Goal: Find specific page/section: Find specific page/section

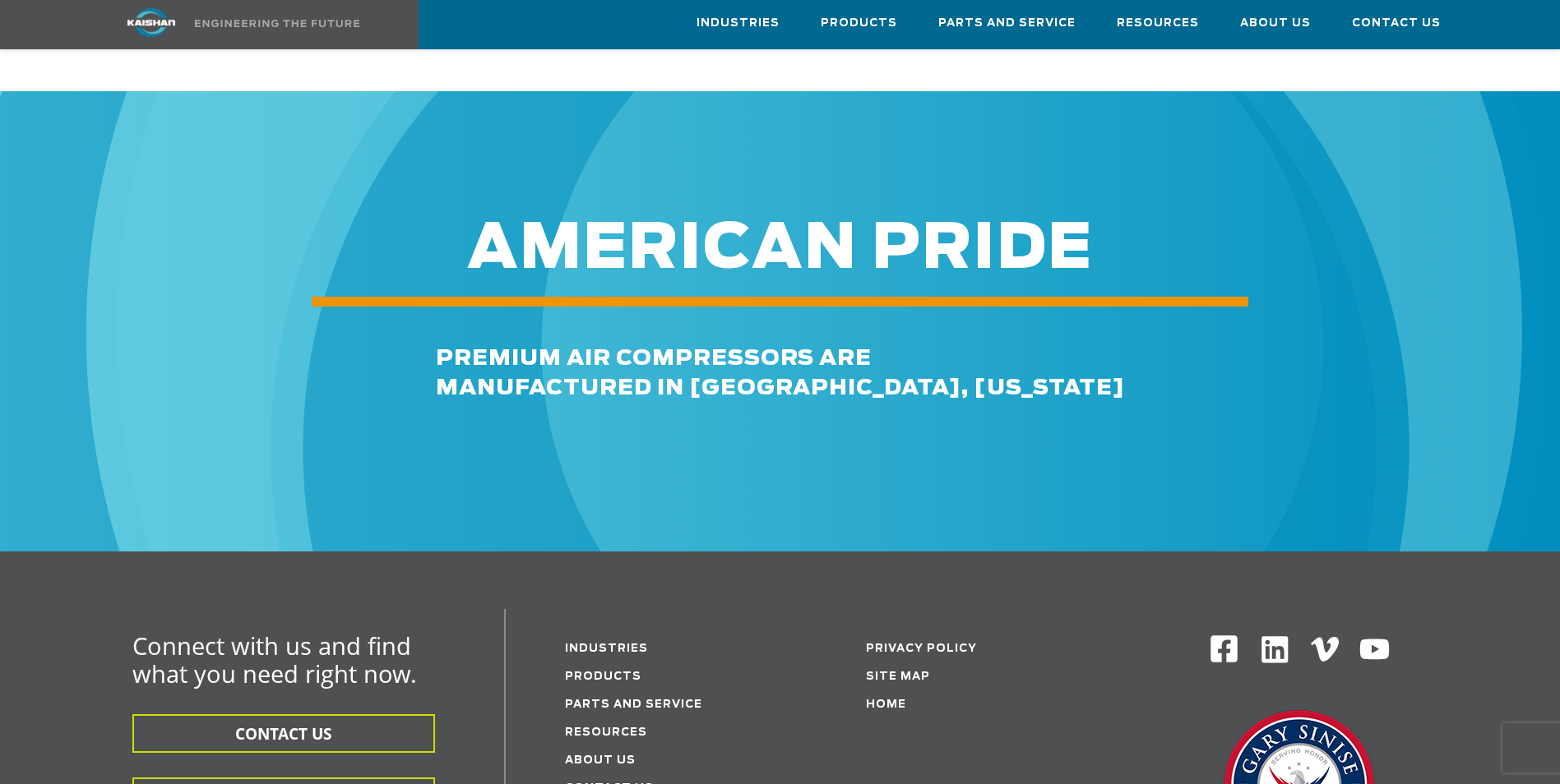
scroll to position [2301, 0]
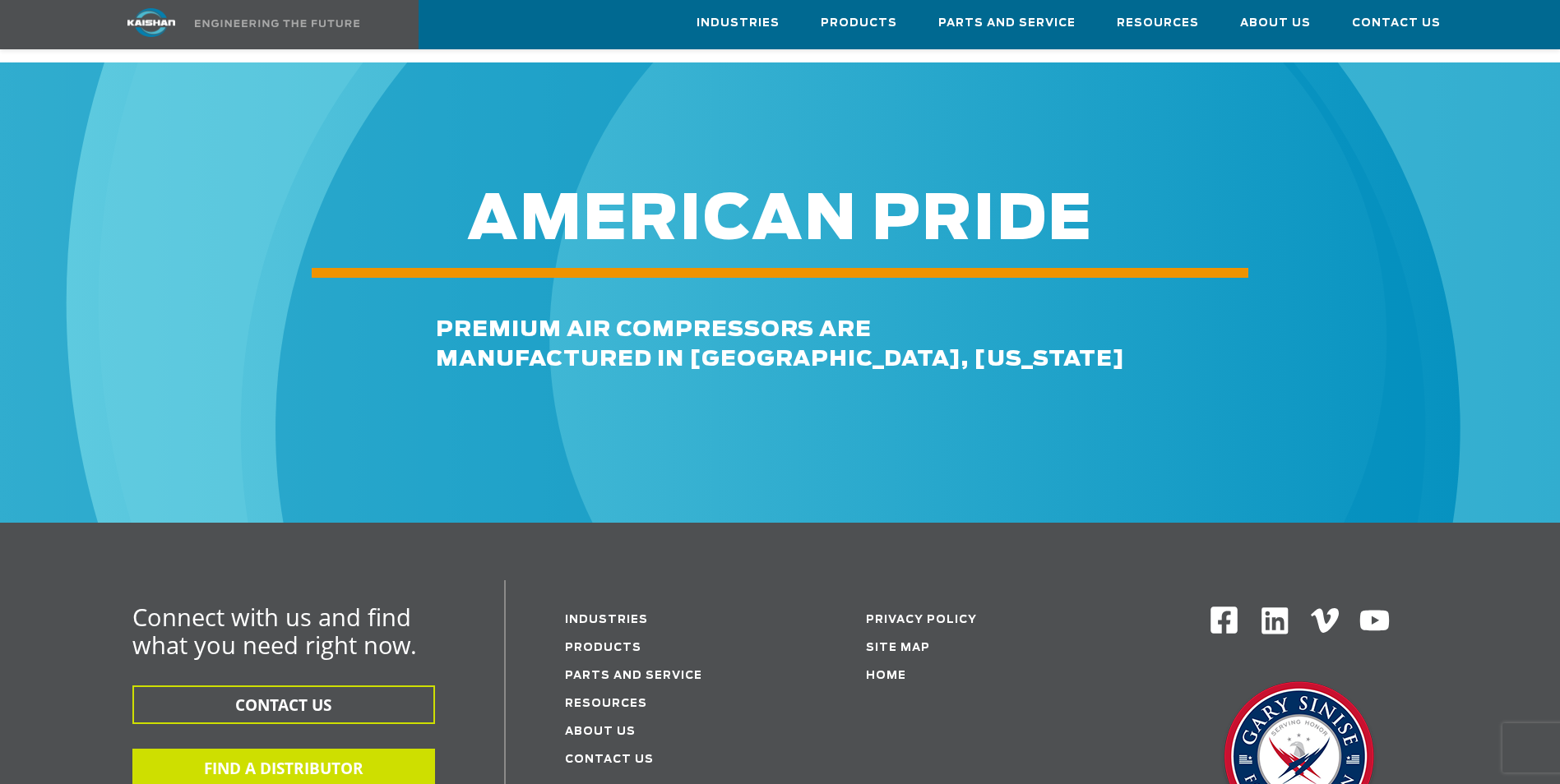
click at [287, 749] on button "FIND A DISTRIBUTOR" at bounding box center [284, 768] width 303 height 39
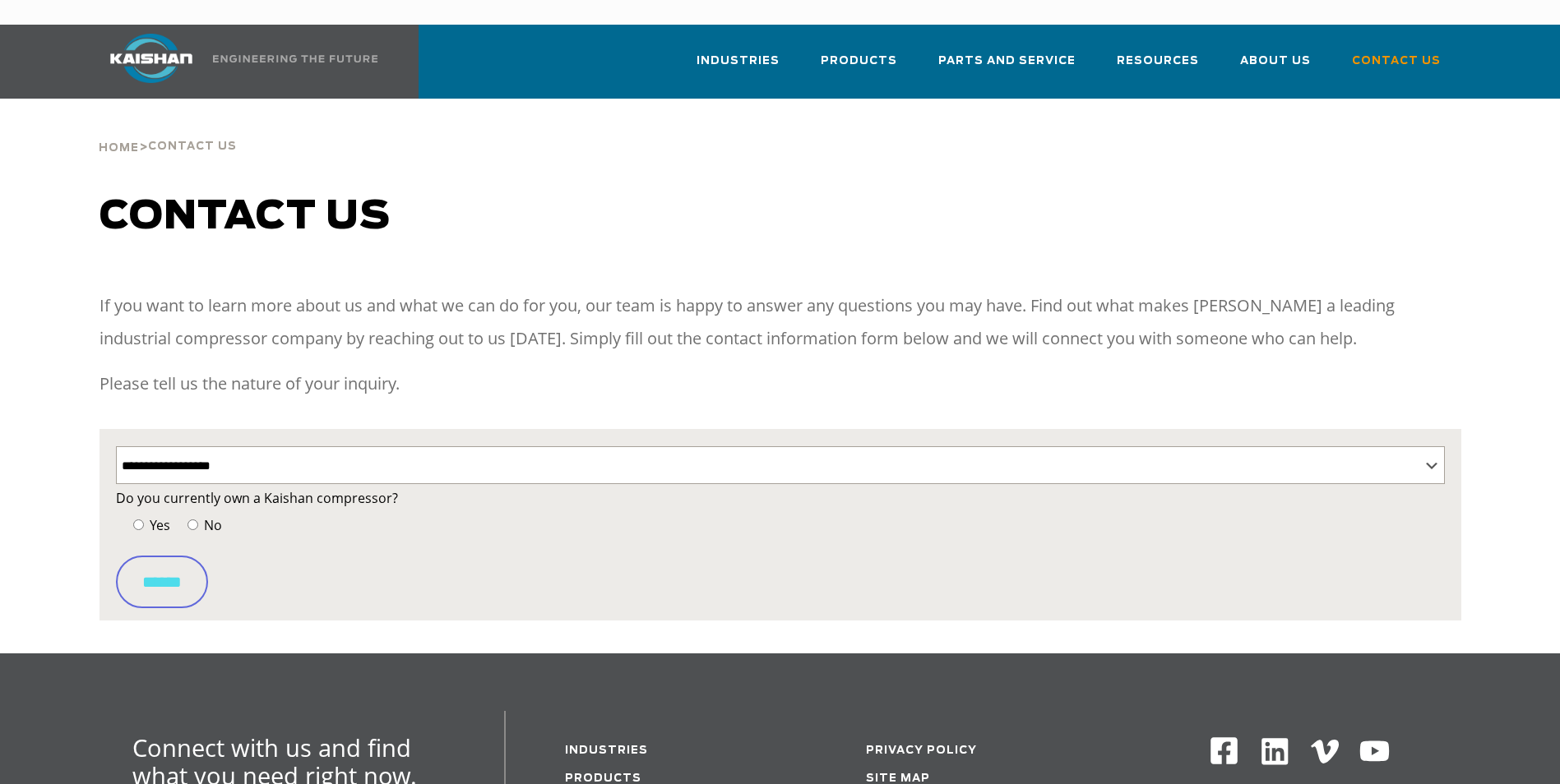
select select "**********"
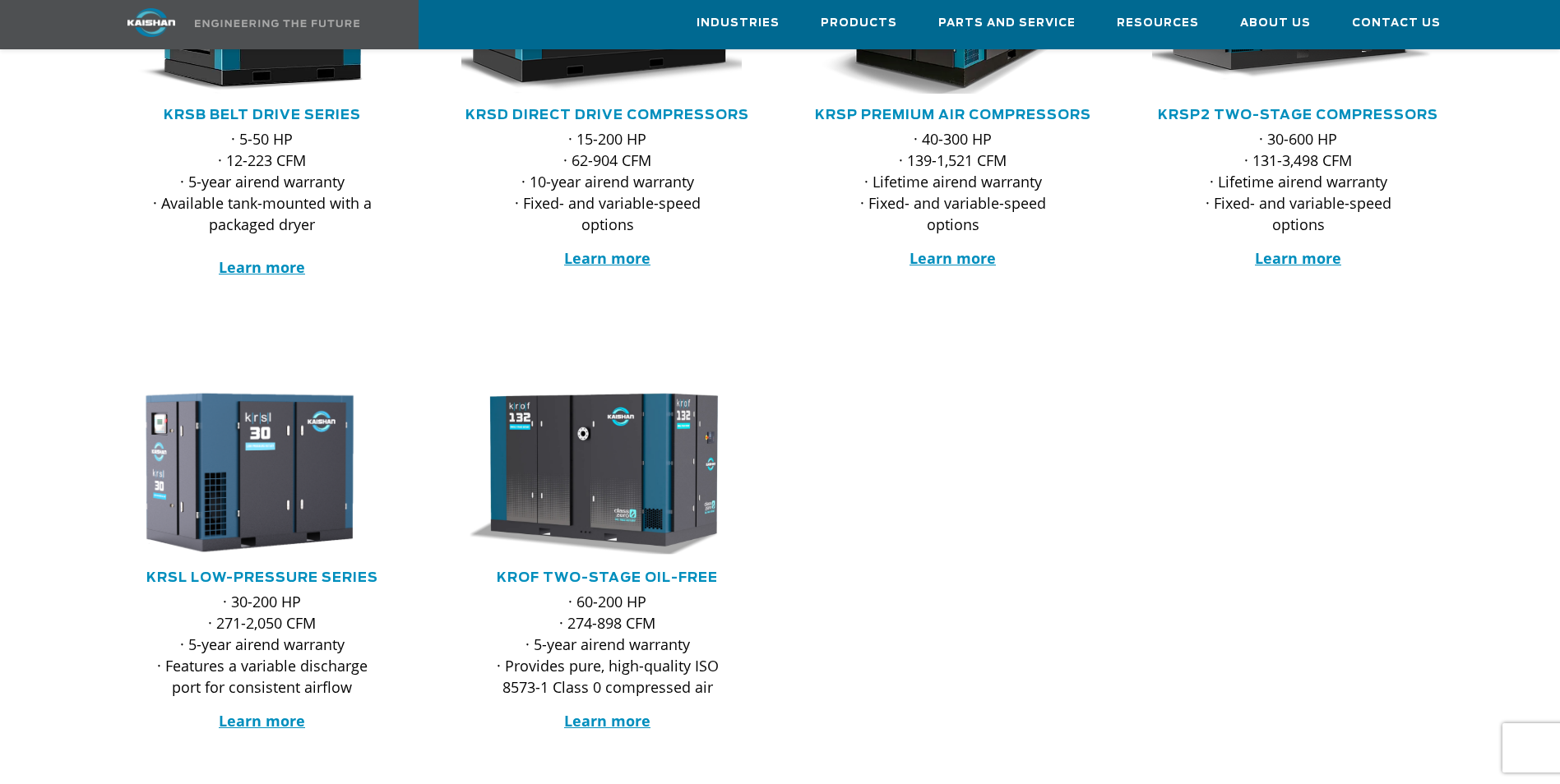
scroll to position [247, 0]
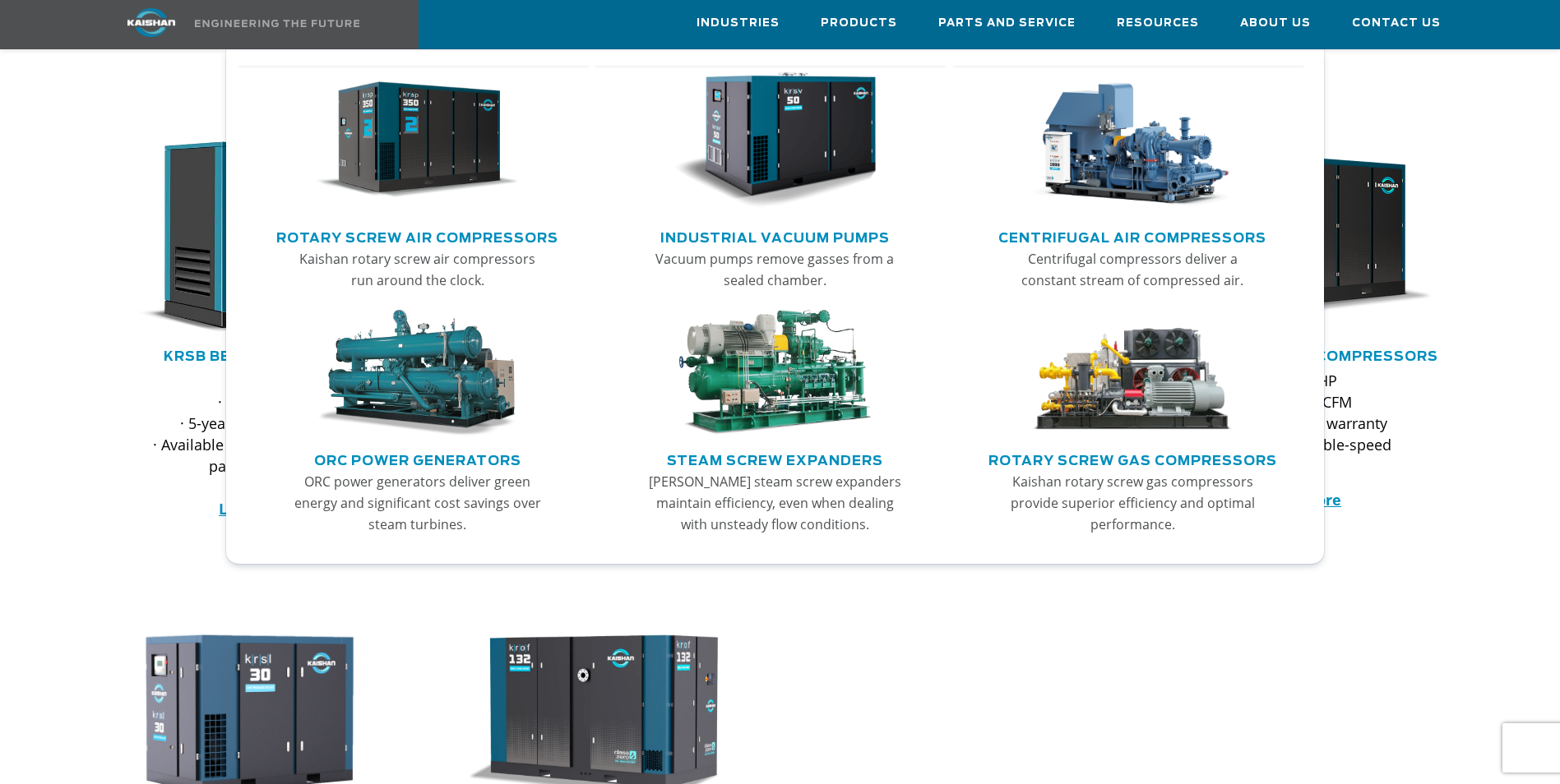
click at [440, 148] on img "Main menu" at bounding box center [417, 141] width 203 height 137
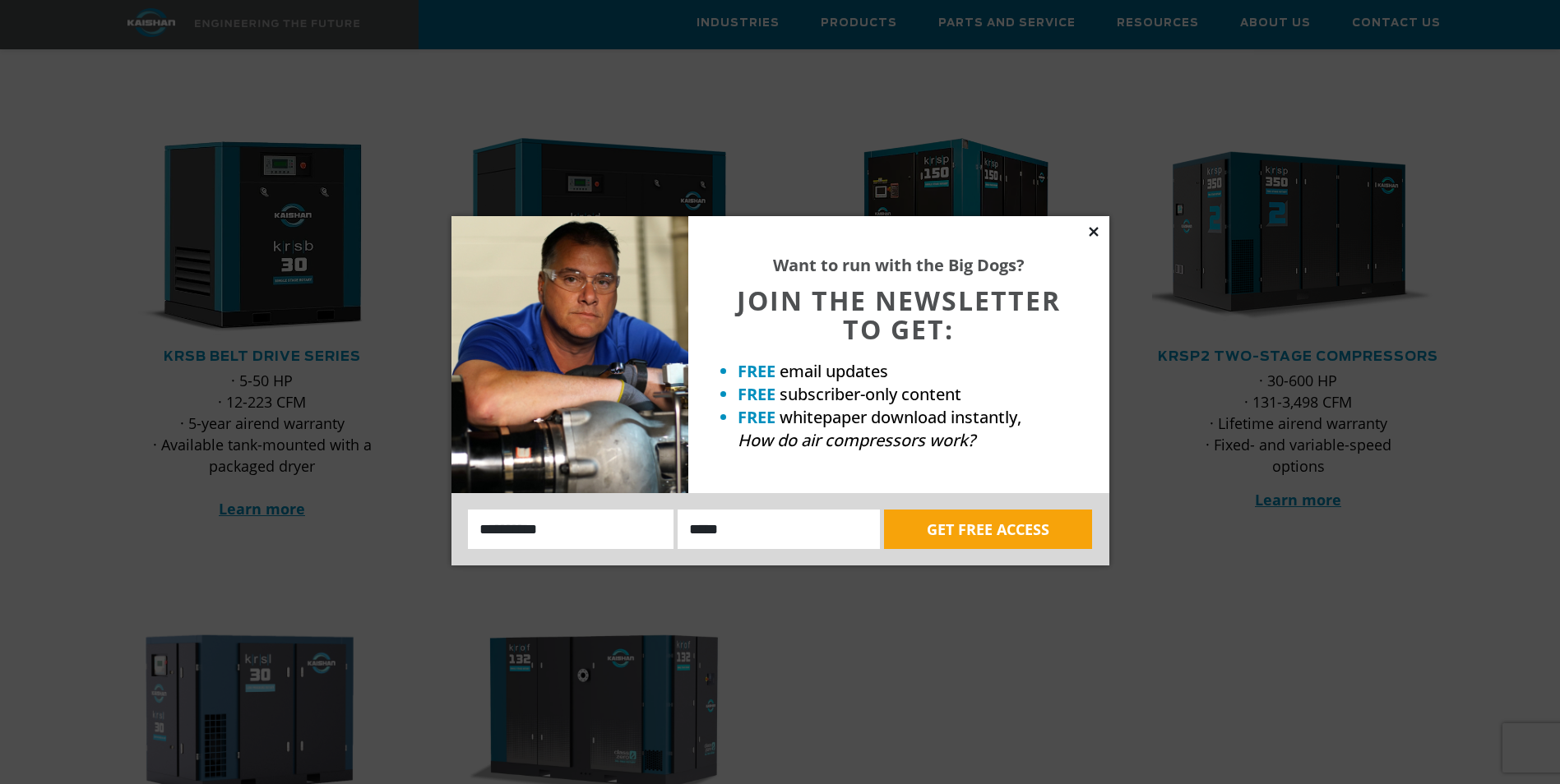
click at [1089, 233] on icon at bounding box center [1093, 231] width 15 height 15
